Goal: Task Accomplishment & Management: Use online tool/utility

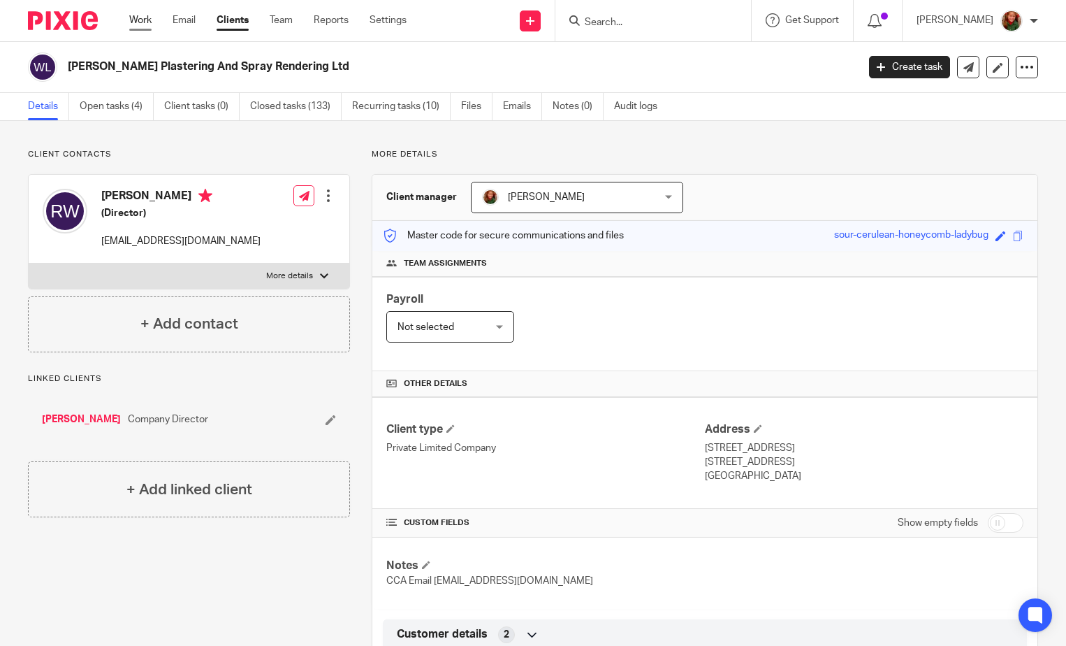
click at [143, 23] on link "Work" at bounding box center [140, 20] width 22 height 14
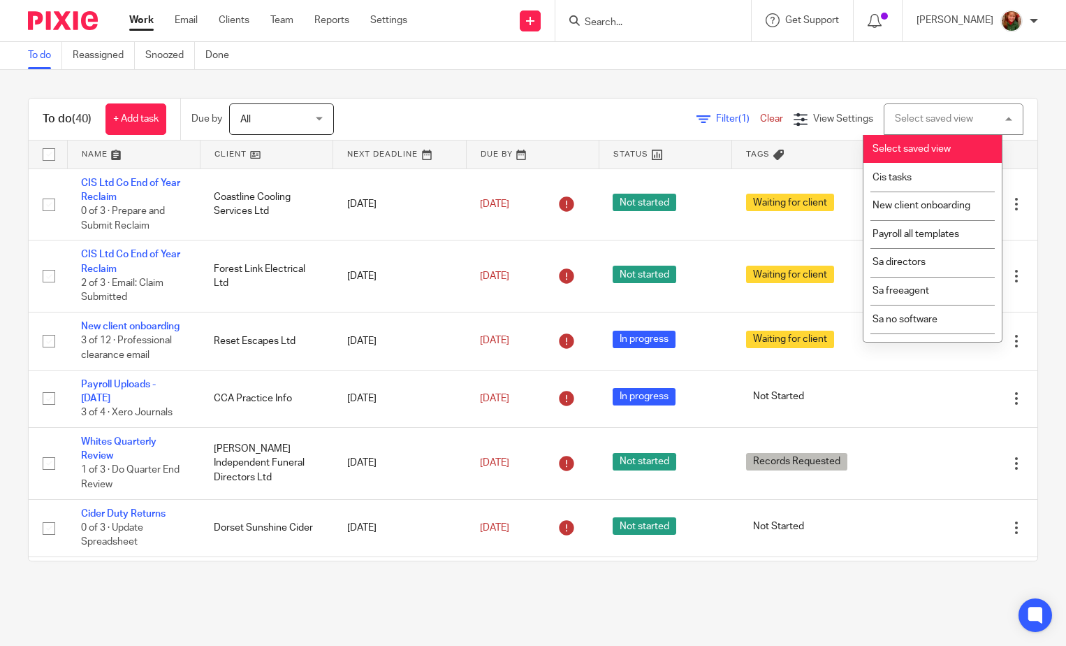
click at [986, 119] on div "Select saved view Select saved view" at bounding box center [954, 118] width 140 height 31
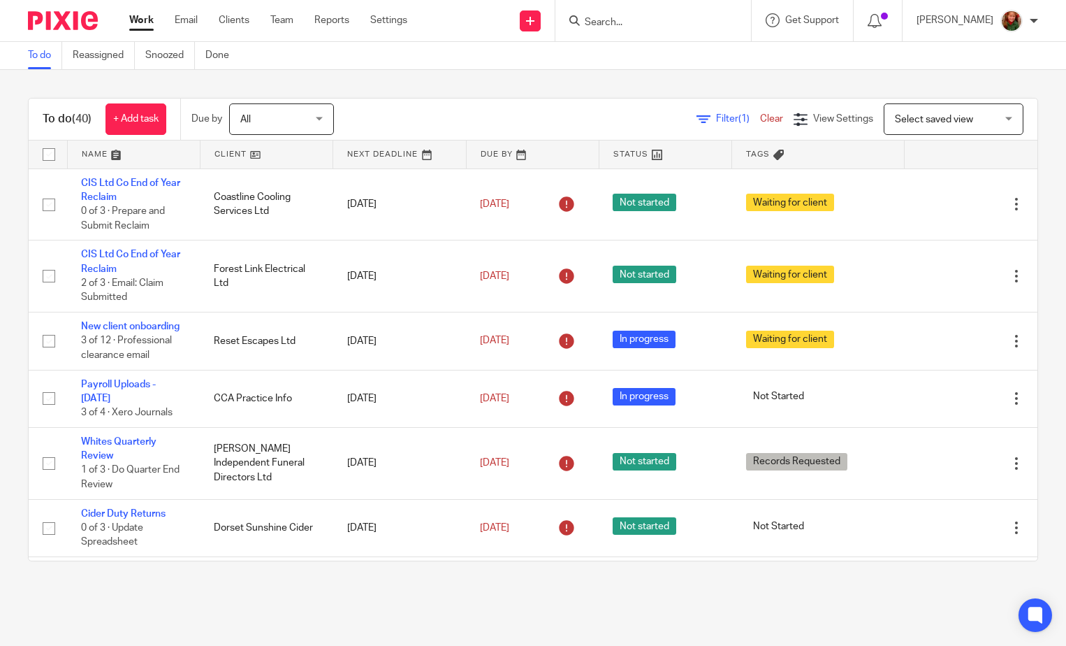
click at [986, 119] on div "Select saved view Select saved view" at bounding box center [954, 118] width 140 height 31
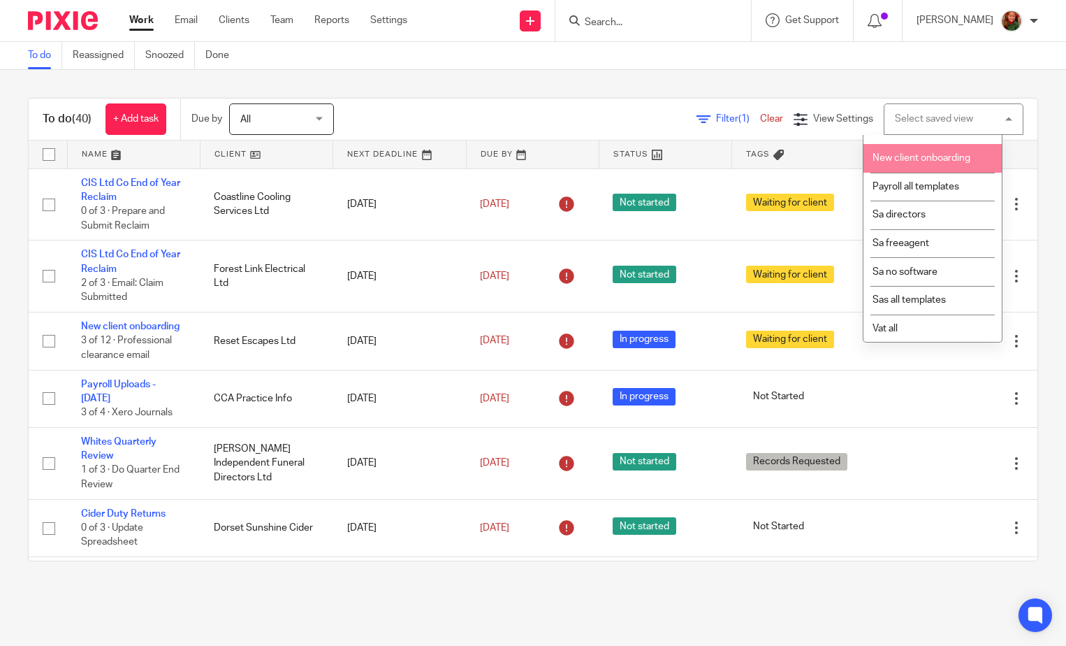
scroll to position [48, 0]
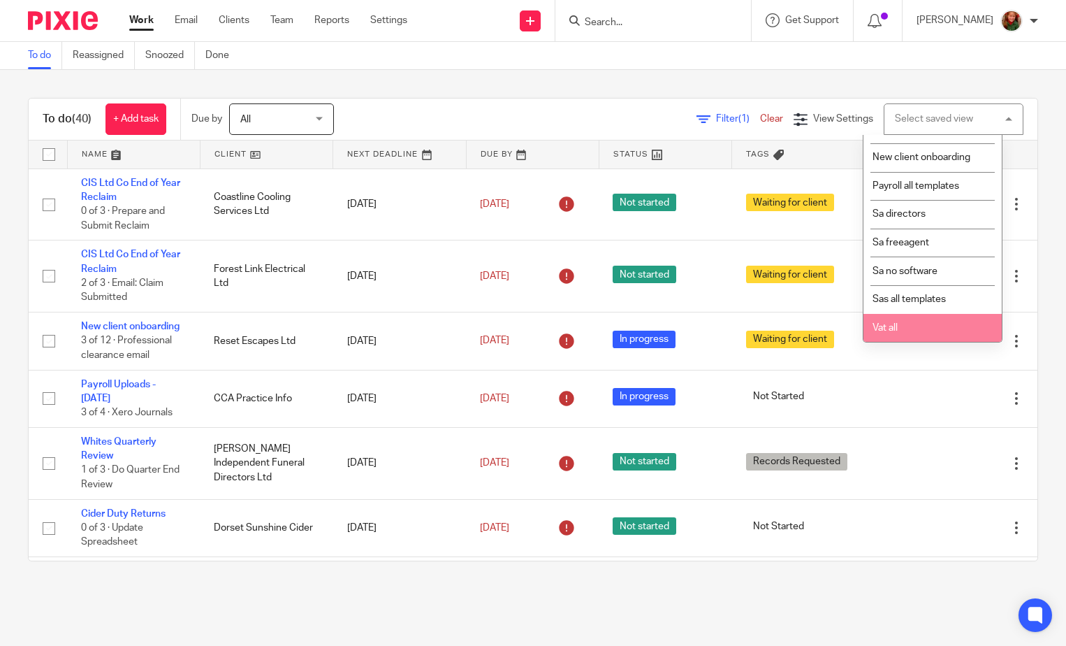
click at [913, 337] on li "Vat all" at bounding box center [933, 328] width 138 height 29
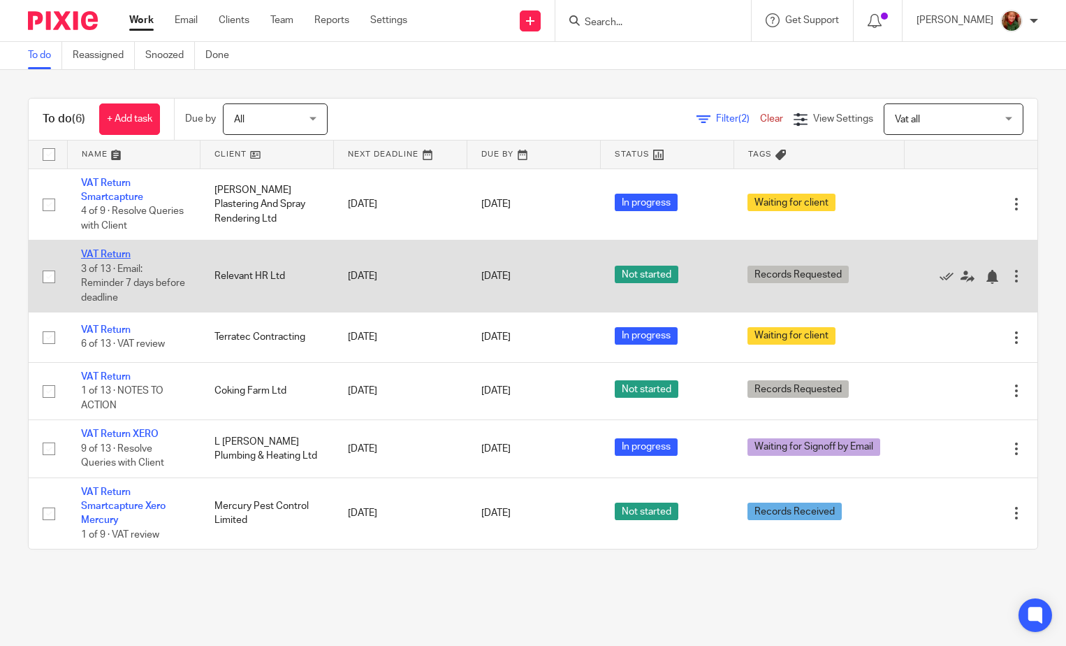
click at [105, 254] on link "VAT Return" at bounding box center [106, 254] width 50 height 10
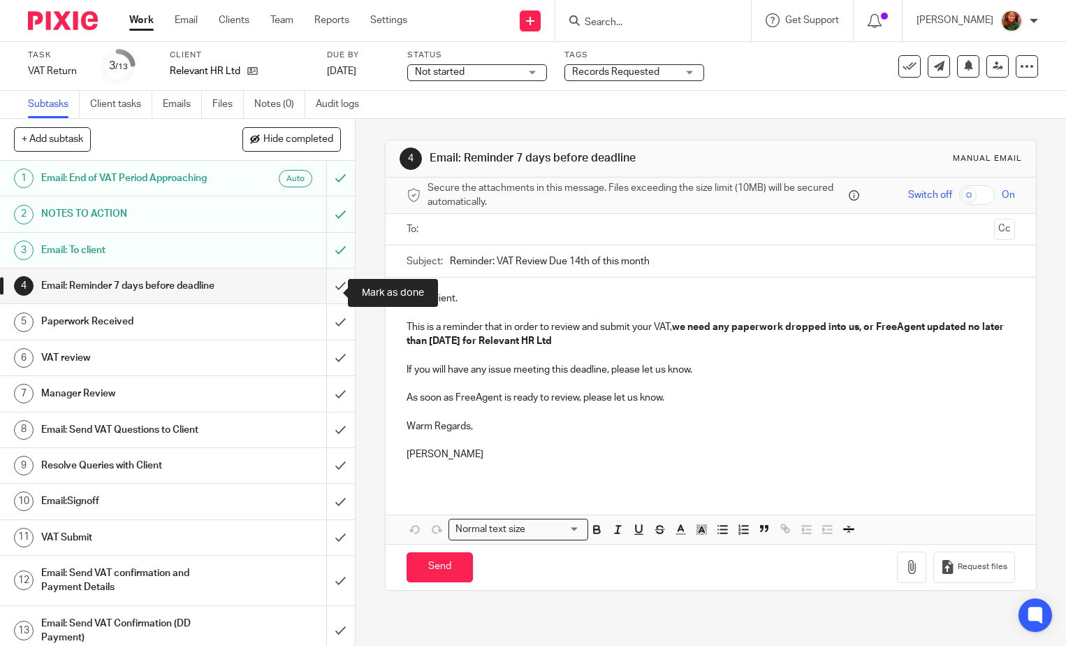
click at [325, 294] on input "submit" at bounding box center [177, 285] width 355 height 35
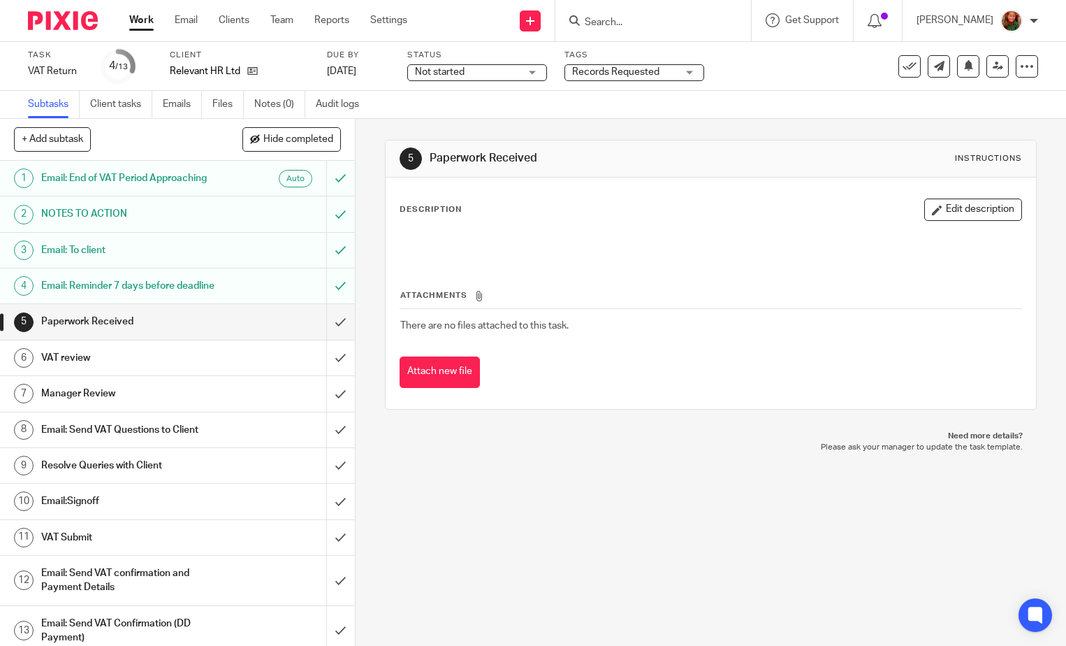
click at [130, 440] on h1 "Email: Send VAT Questions to Client" at bounding box center [131, 429] width 181 height 21
